Goal: Navigation & Orientation: Understand site structure

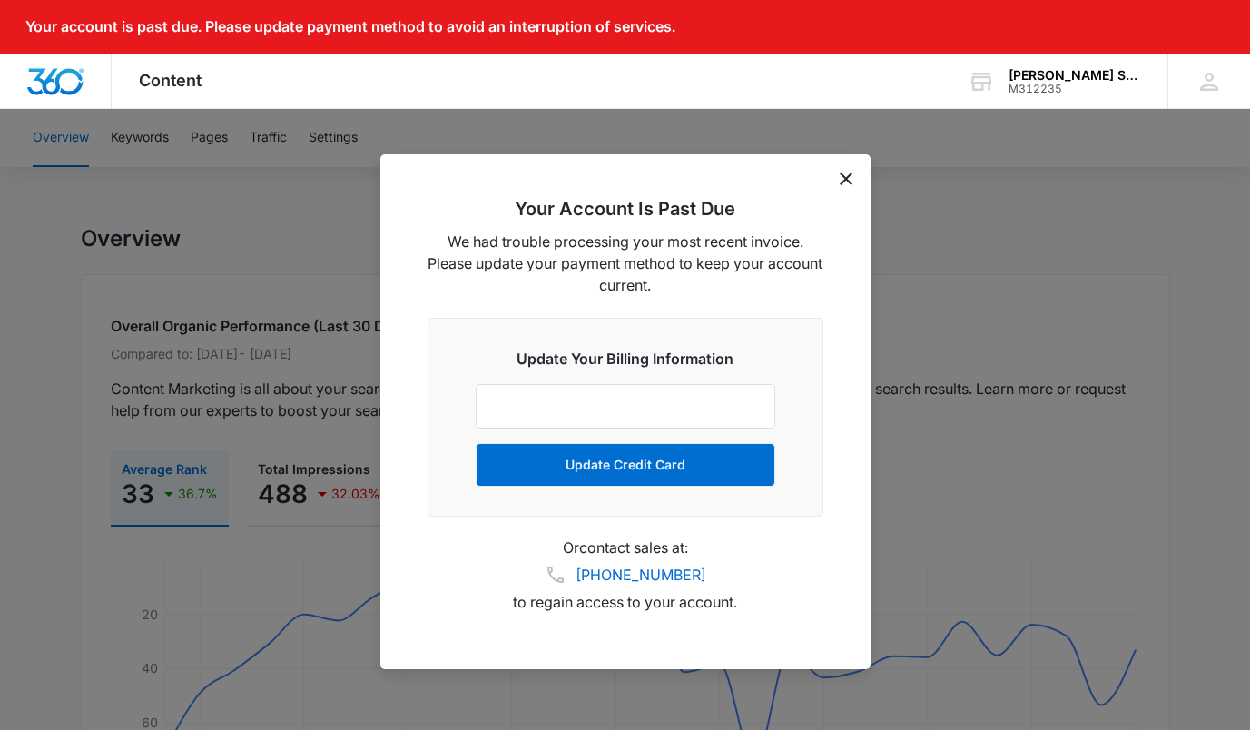
click at [848, 173] on icon "dismiss this dialog" at bounding box center [846, 178] width 13 height 13
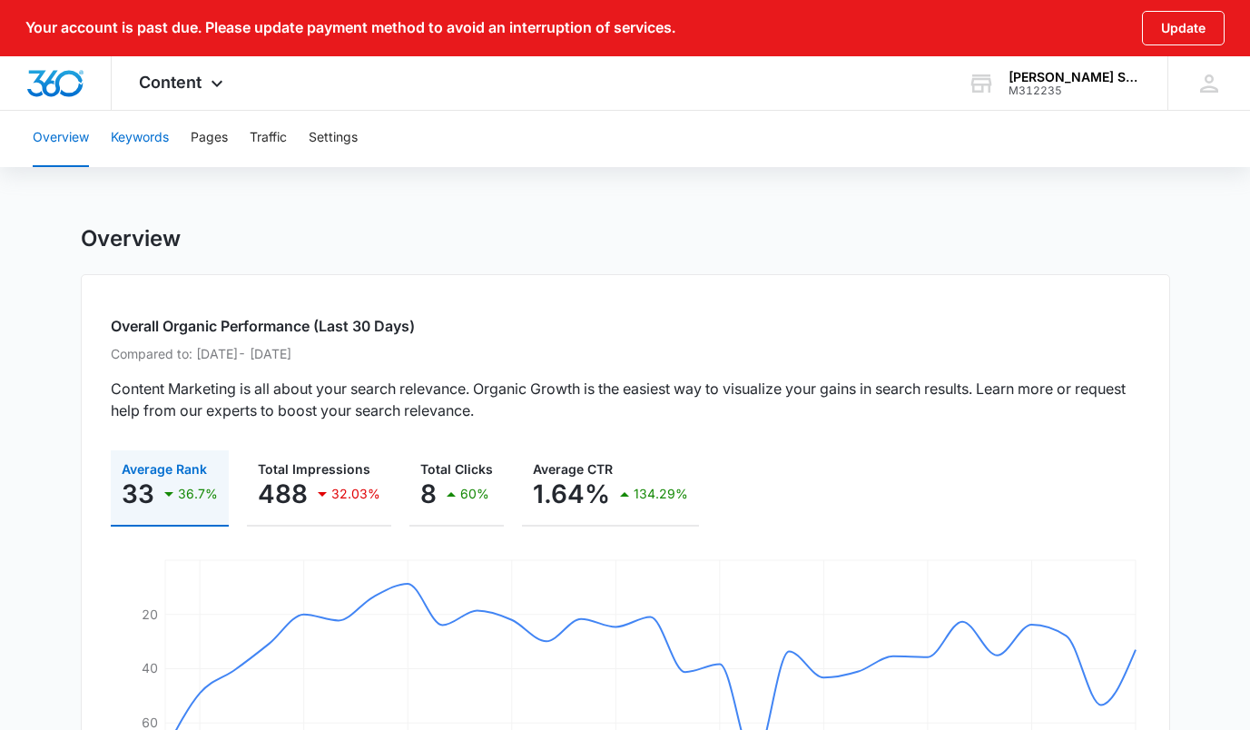
click at [156, 137] on button "Keywords" at bounding box center [140, 138] width 58 height 58
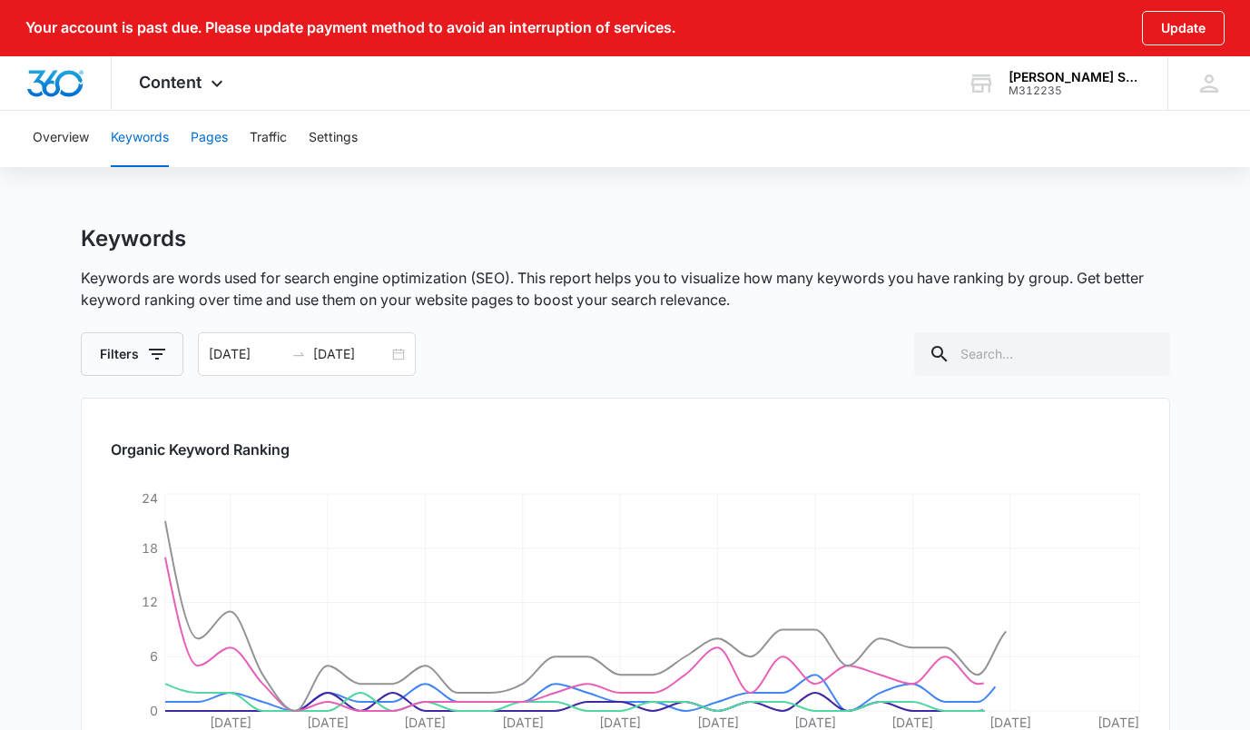
click at [215, 141] on button "Pages" at bounding box center [209, 138] width 37 height 58
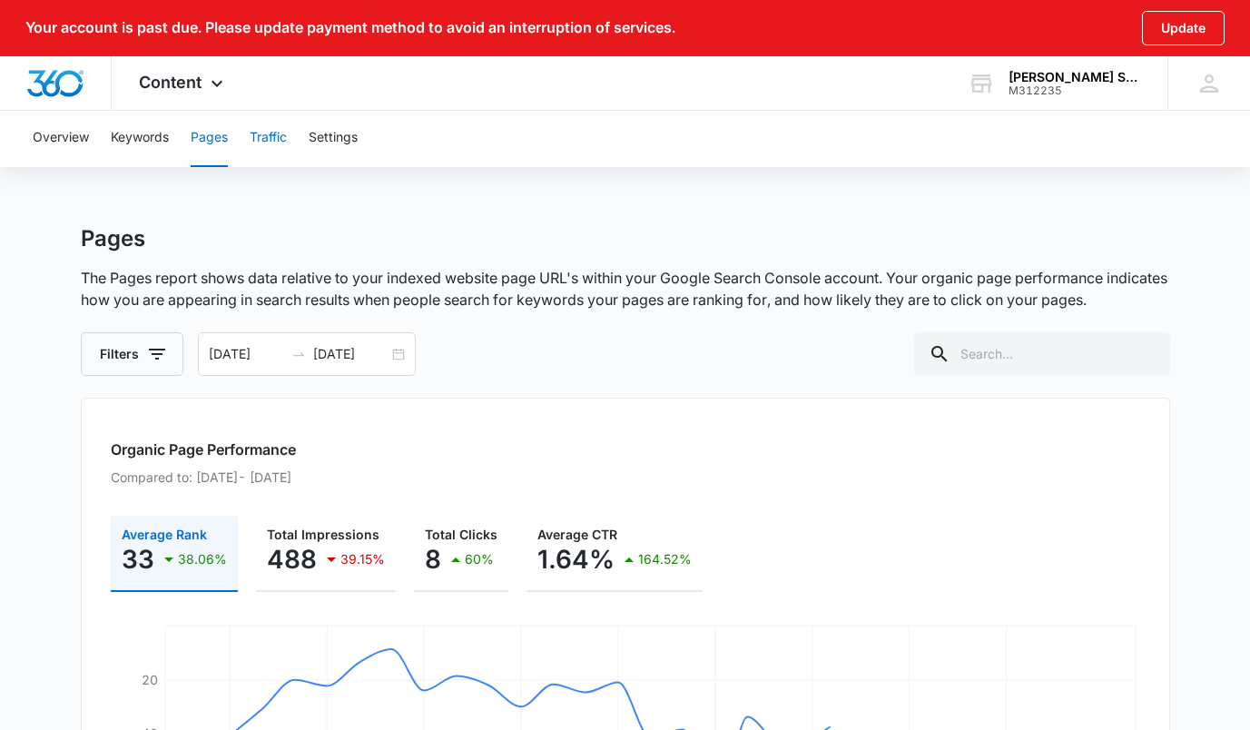
click at [269, 136] on button "Traffic" at bounding box center [268, 138] width 37 height 58
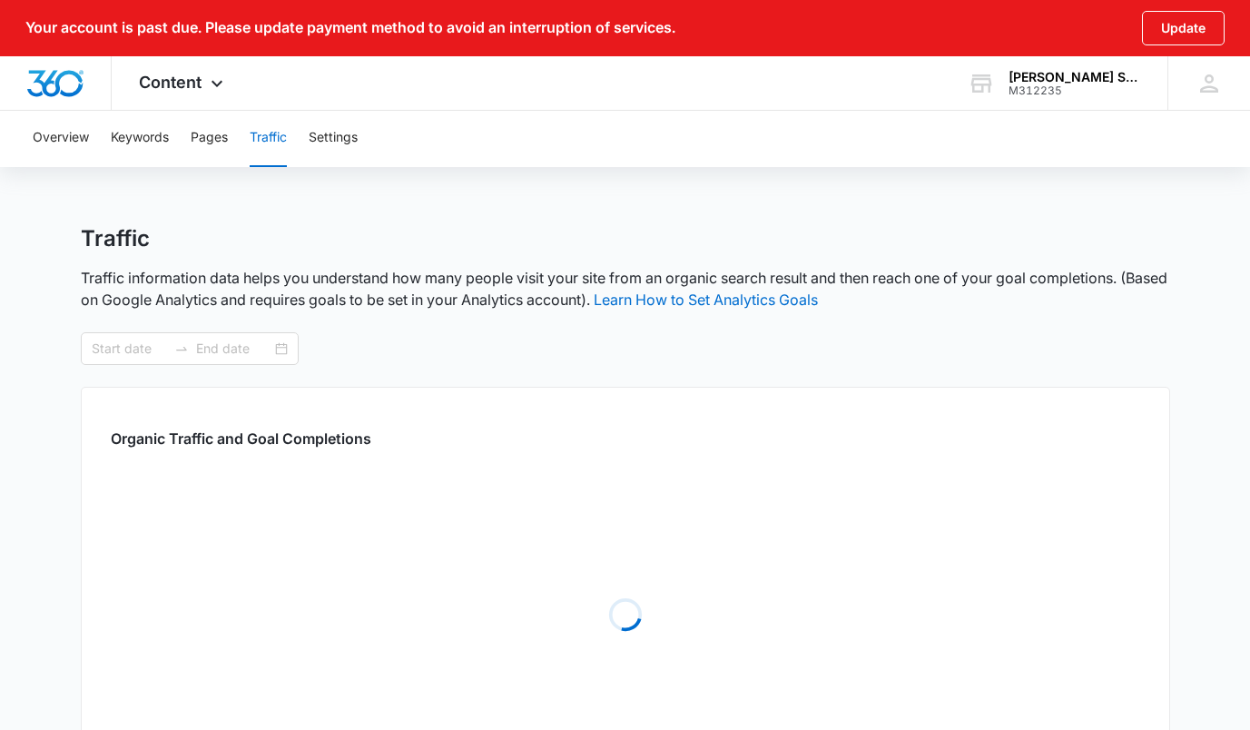
type input "[DATE]"
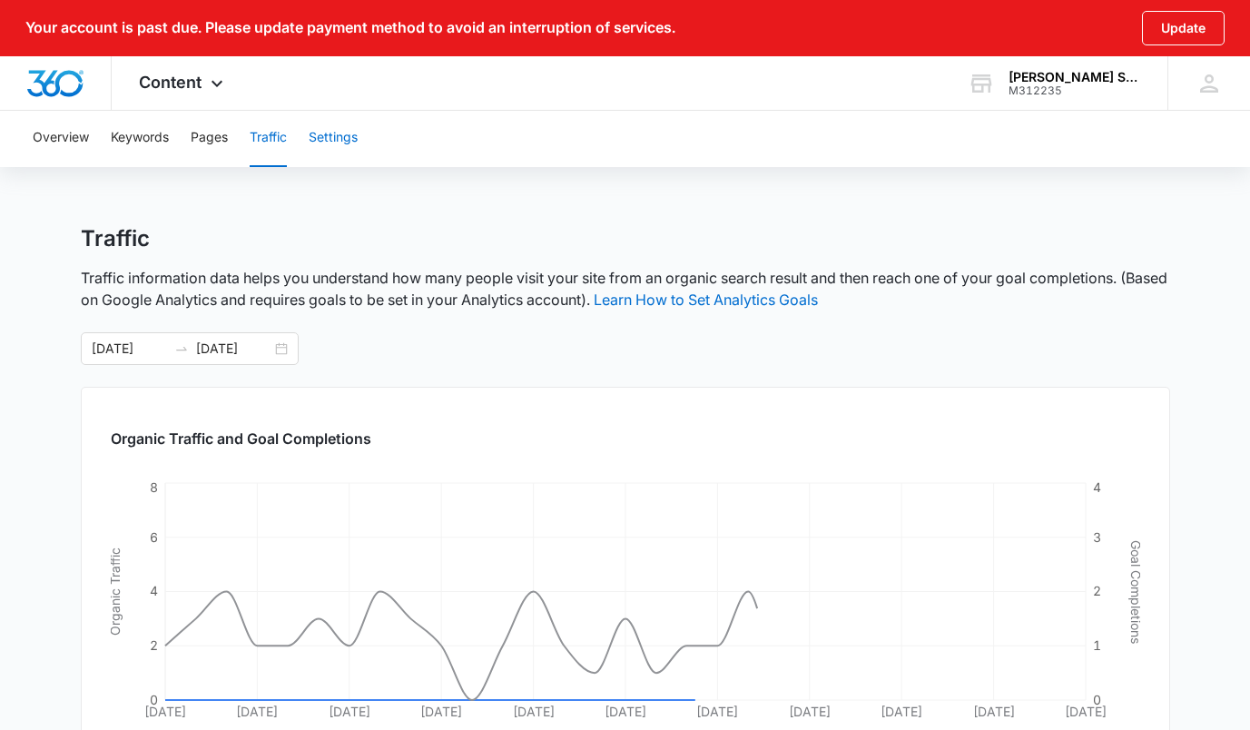
click at [329, 135] on button "Settings" at bounding box center [333, 138] width 49 height 58
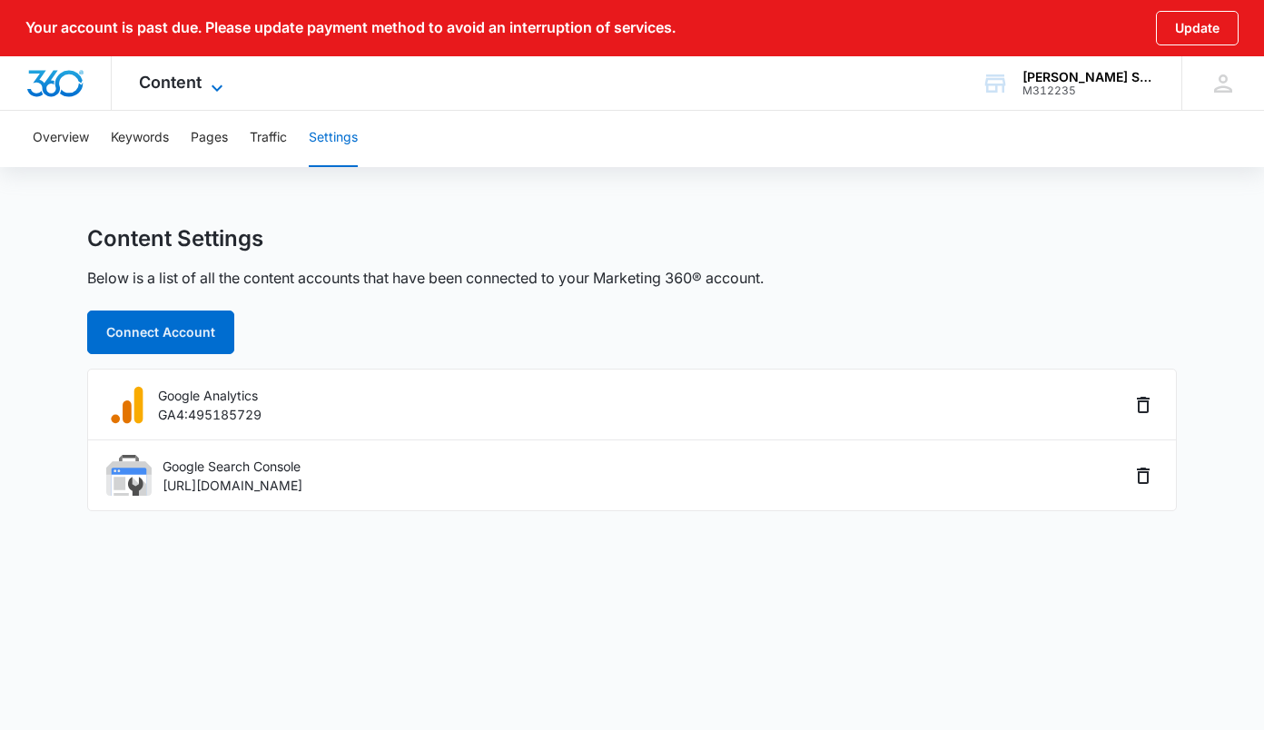
click at [217, 84] on icon at bounding box center [217, 88] width 22 height 22
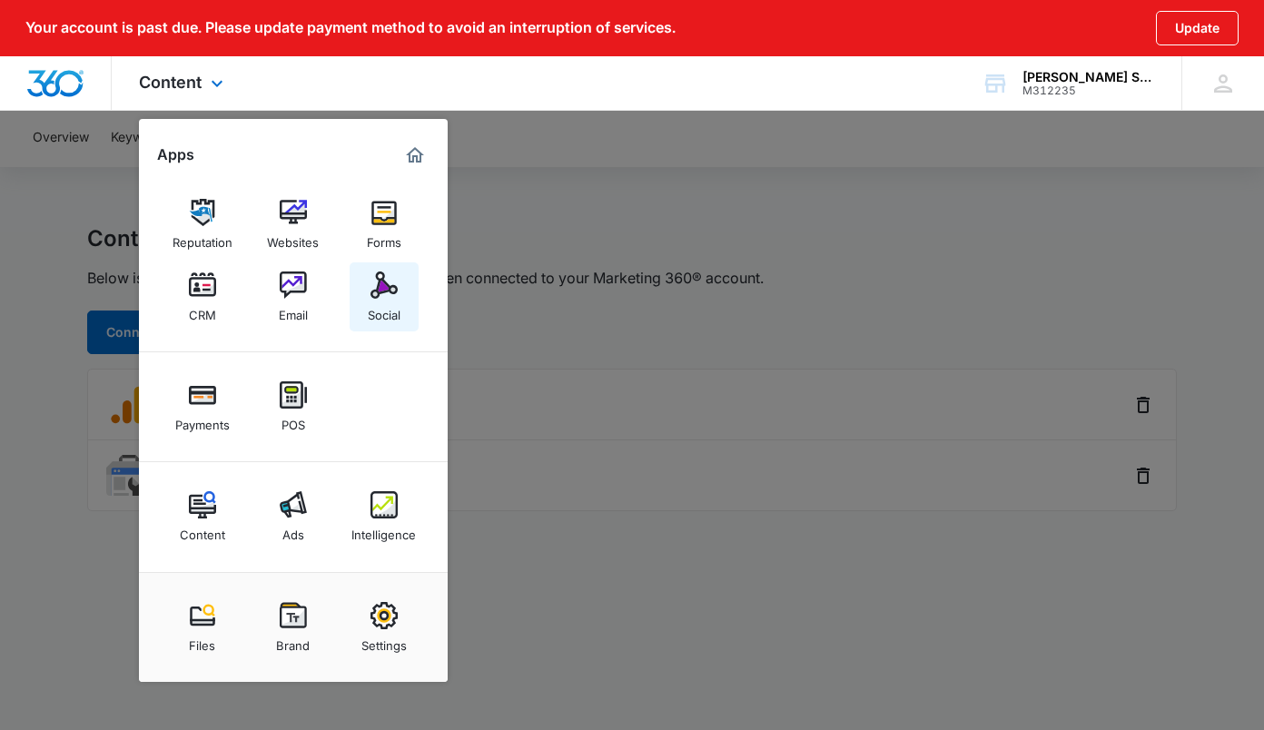
click at [378, 295] on img at bounding box center [383, 284] width 27 height 27
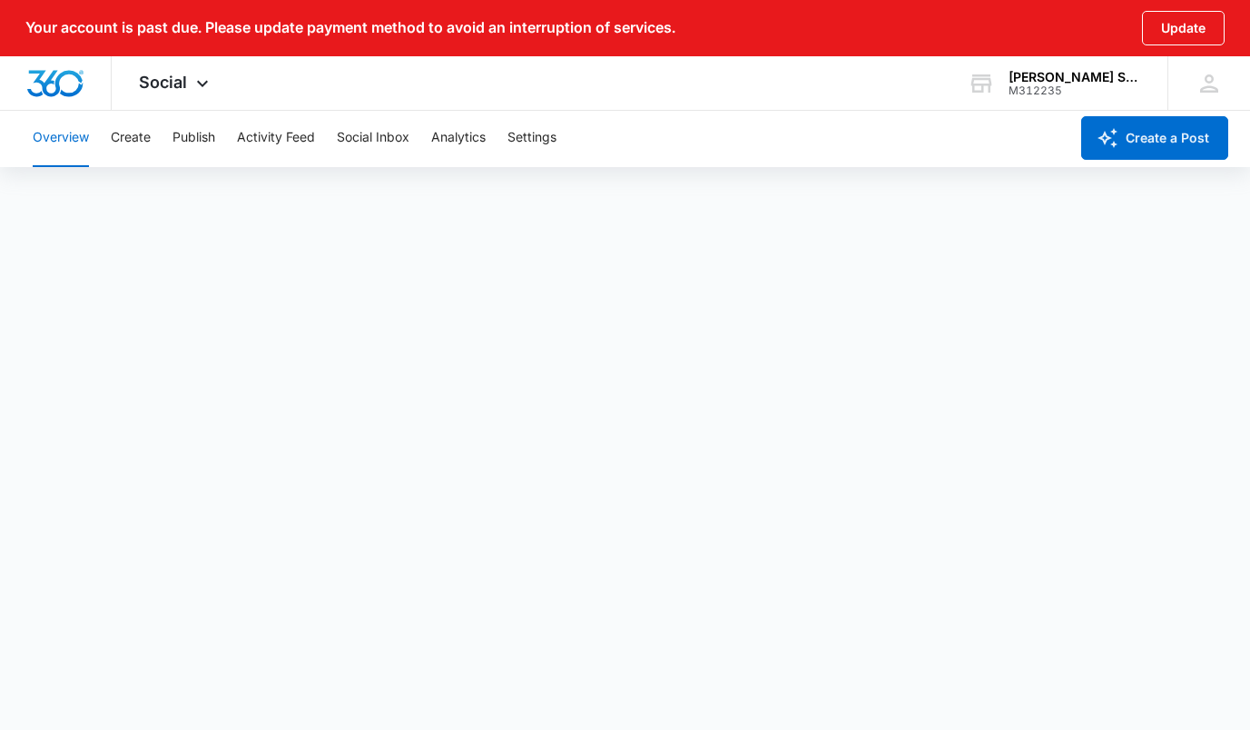
scroll to position [59, 0]
